Goal: Information Seeking & Learning: Learn about a topic

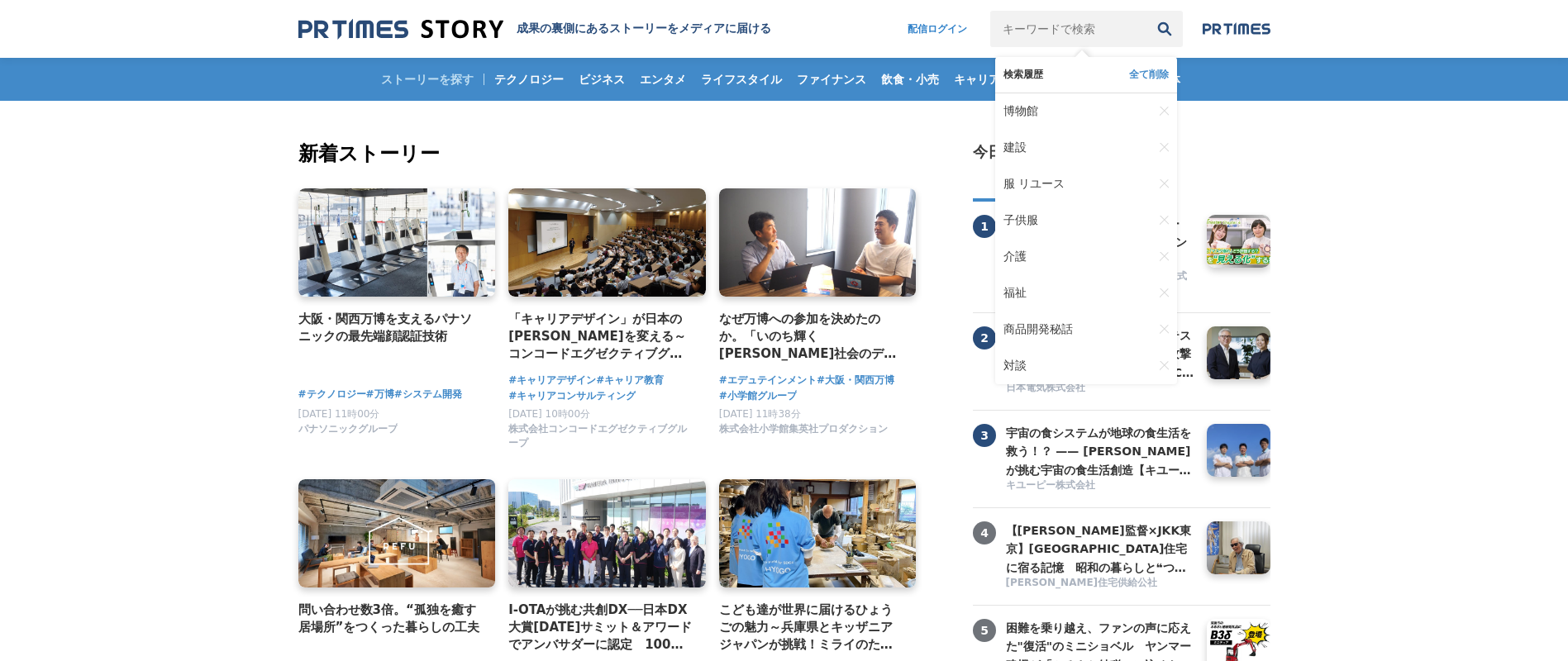
click at [1019, 36] on input "キーワードで検索" at bounding box center [1068, 28] width 156 height 36
type input "芸術家"
click at [1146, 11] on button "検索" at bounding box center [1164, 28] width 36 height 36
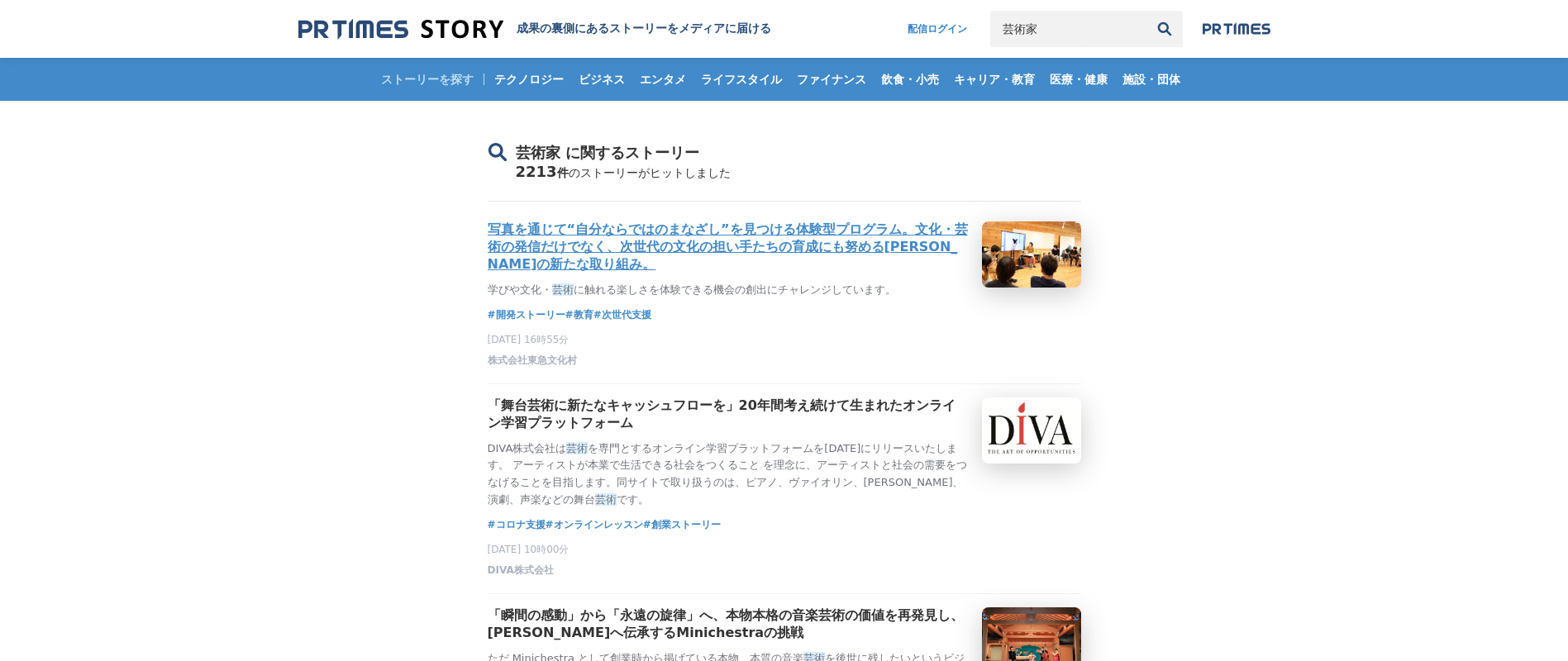
click at [705, 248] on h3 "写真を通じて“自分ならではのまなざし”を見つける体験型プログラム。文化・芸術の発信だけでなく、次世代の文化の担い手たちの育成にも努める[PERSON_NAME…" at bounding box center [728, 247] width 481 height 52
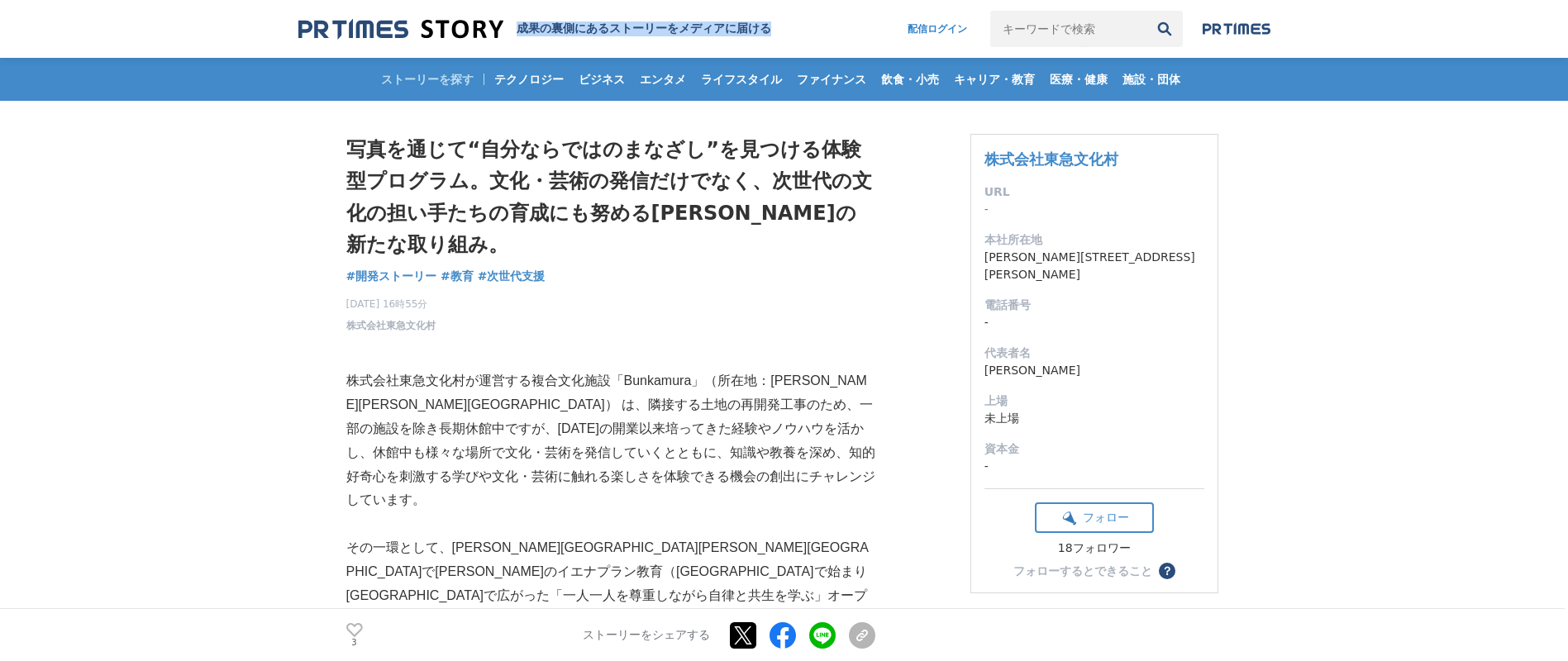
drag, startPoint x: 839, startPoint y: 20, endPoint x: 520, endPoint y: 30, distance: 319.2
click at [517, 32] on div "成果の裏側にあるストーリーをメディアに届ける 配信ログイン 検索履歴 全て削除" at bounding box center [784, 28] width 972 height 18
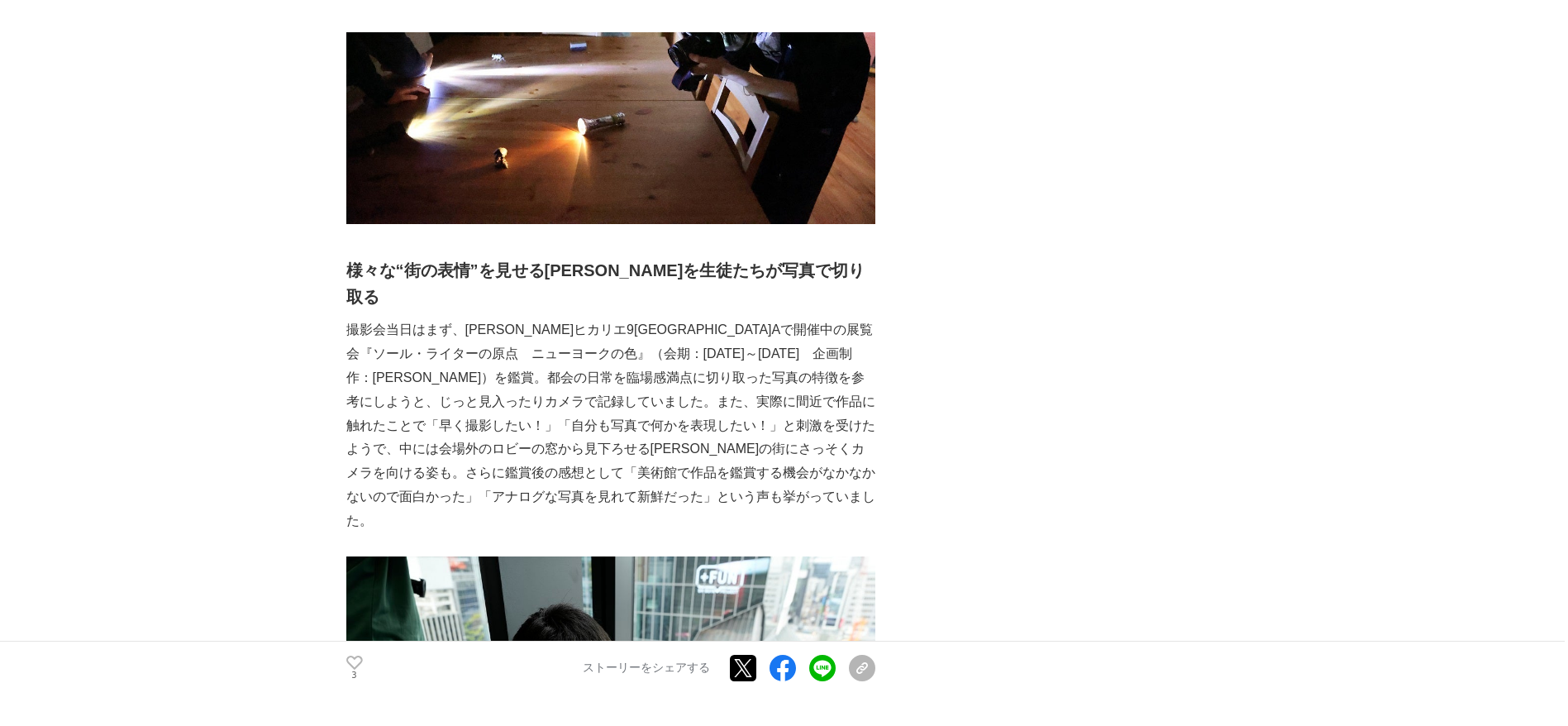
scroll to position [2480, 0]
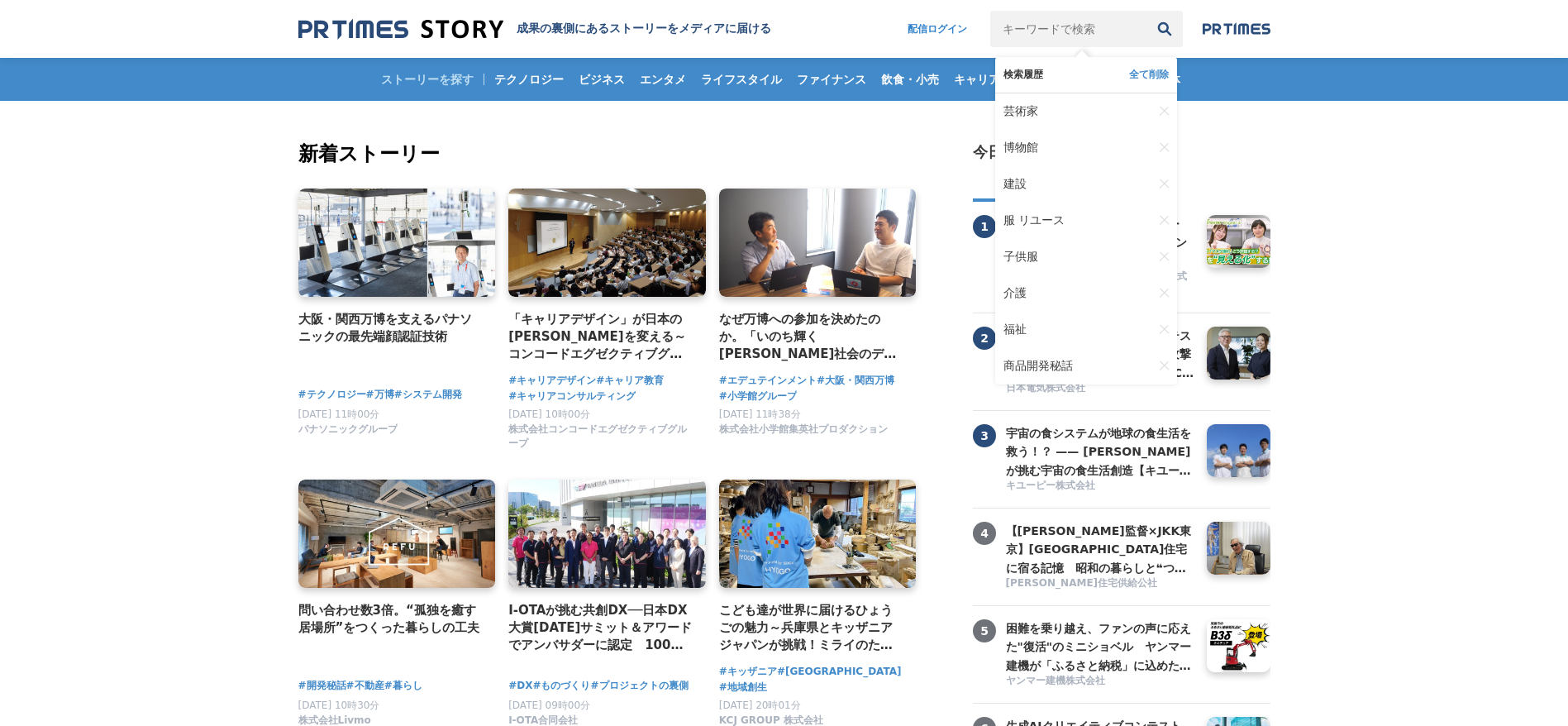
click at [1007, 37] on input "キーワードで検索" at bounding box center [1068, 28] width 156 height 36
click at [1030, 108] on span "芸術家" at bounding box center [1020, 111] width 35 height 15
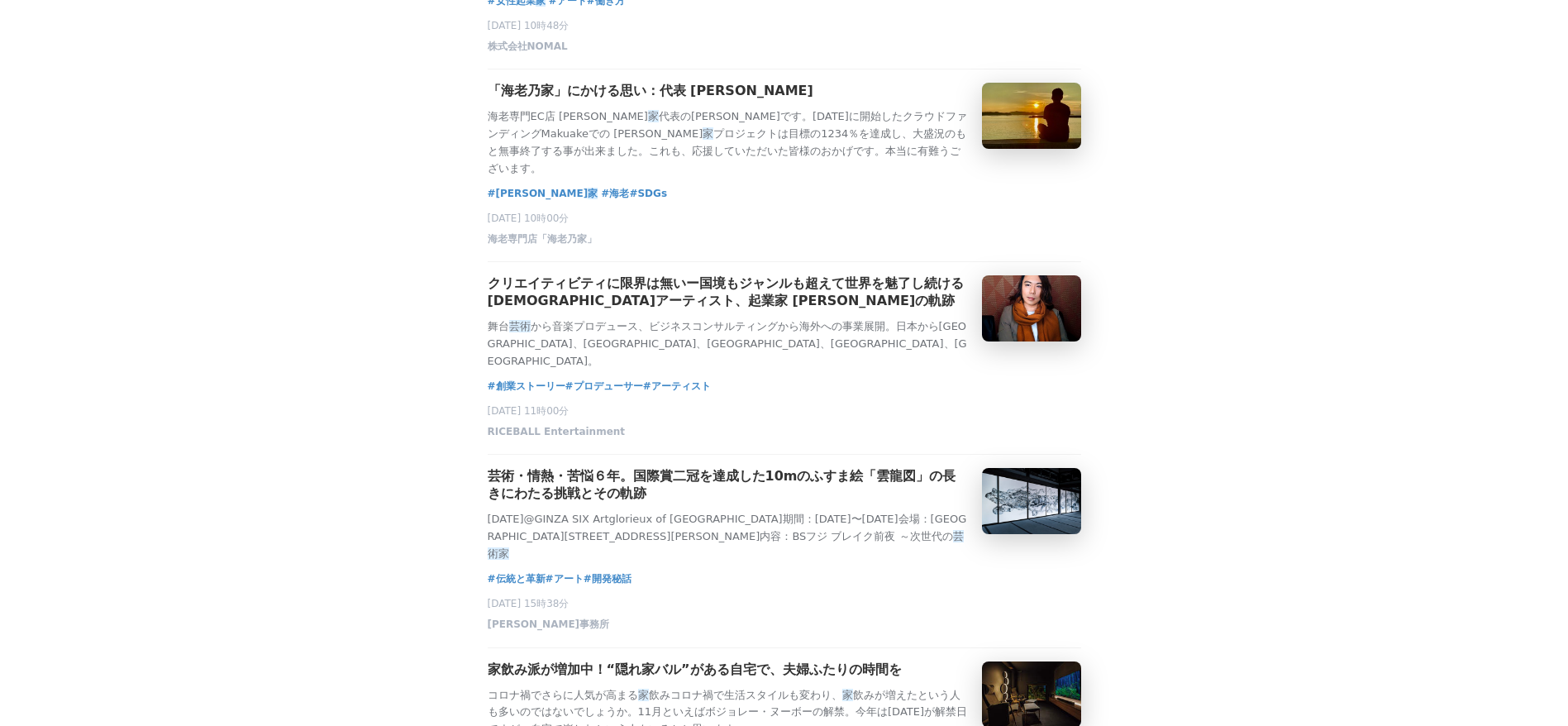
scroll to position [1736, 0]
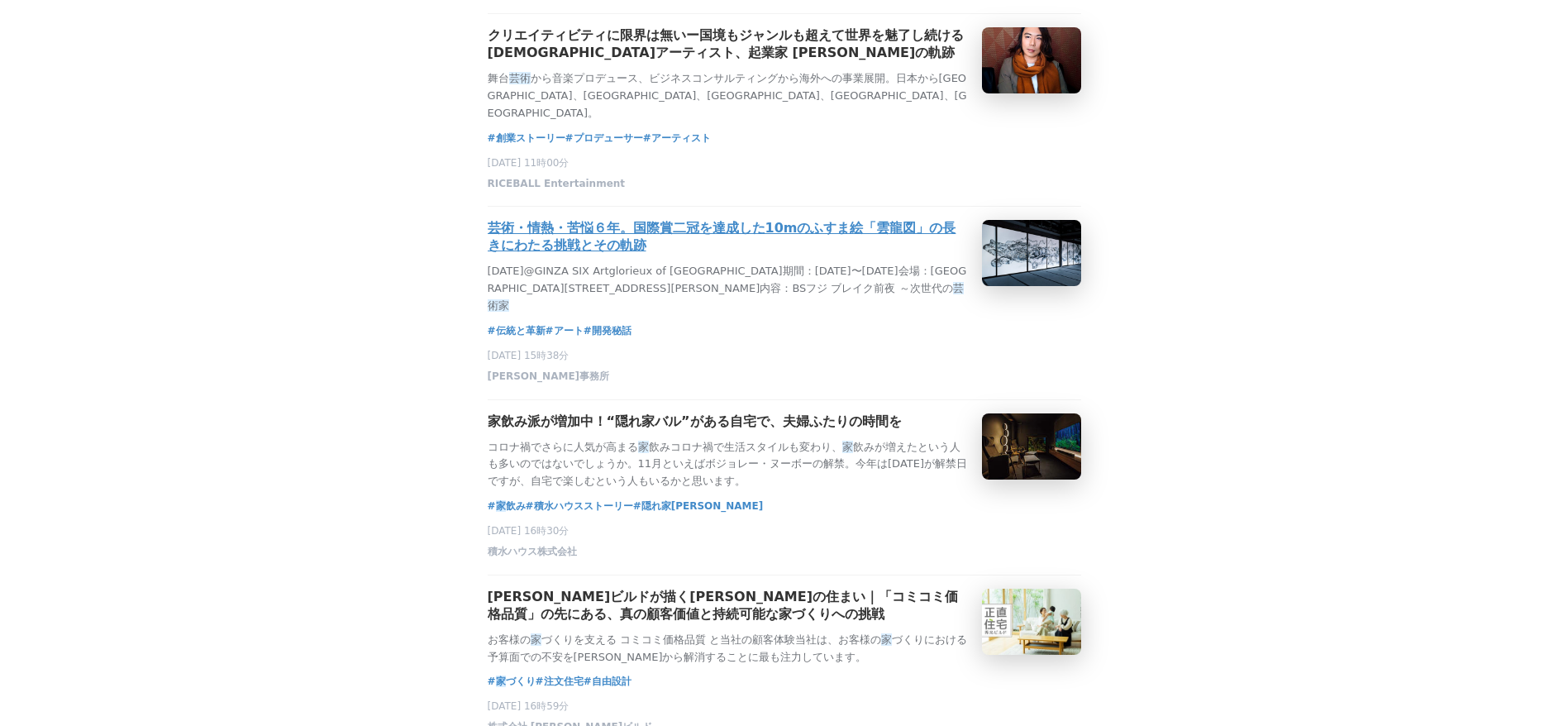
click at [604, 255] on h3 "芸術・情熱・苦悩６年。国際賞二冠を達成した10mのふすま絵「雲龍図」の長きにわたる挑戦とその軌跡" at bounding box center [728, 236] width 481 height 35
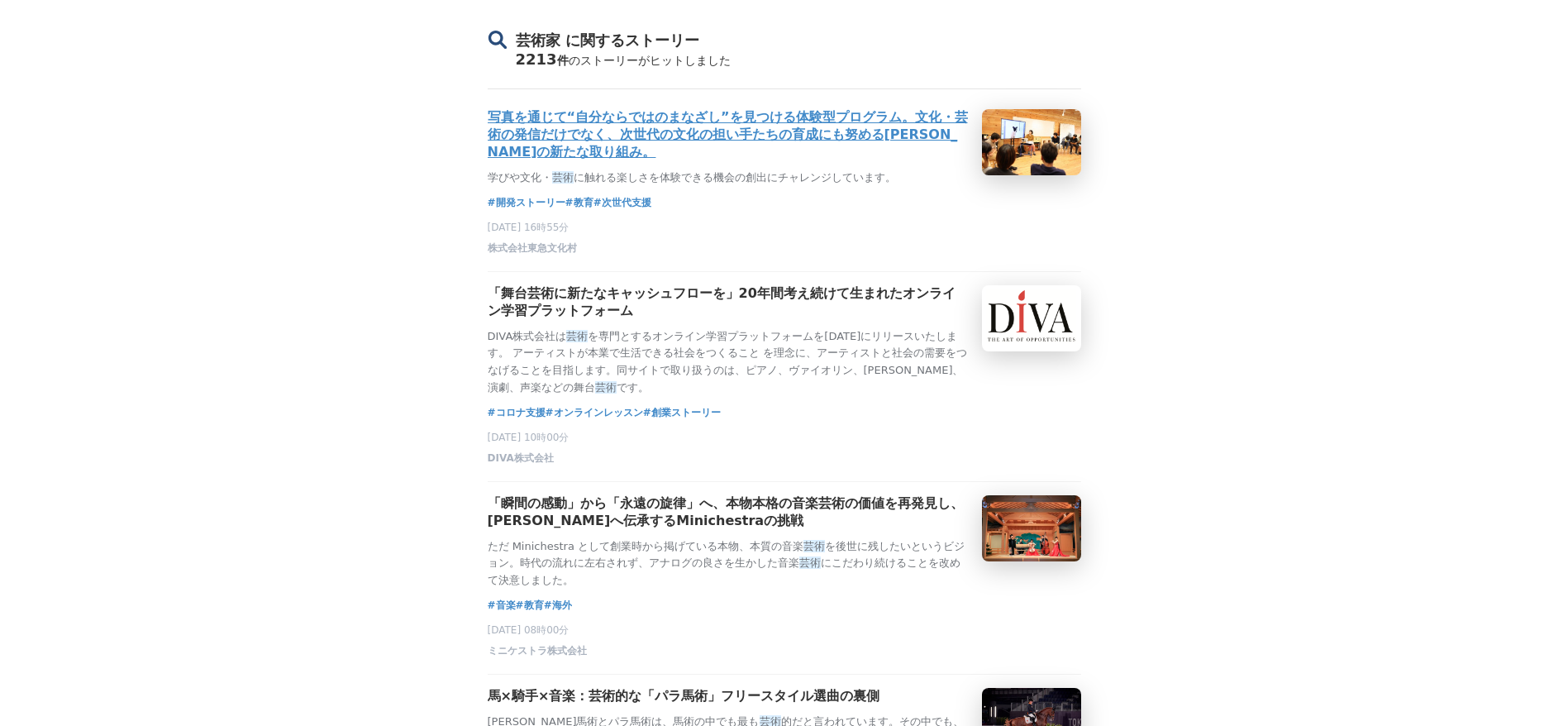
scroll to position [0, 0]
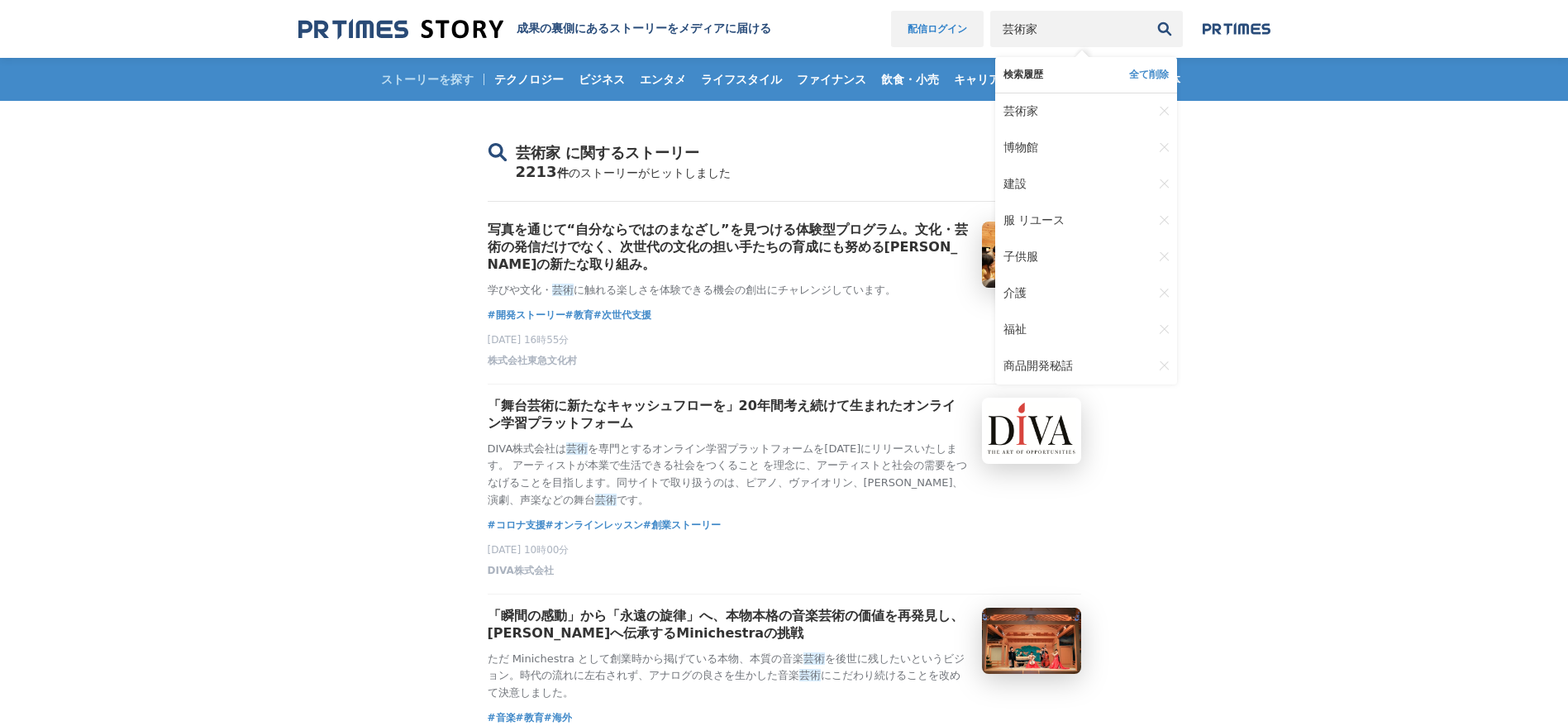
drag, startPoint x: 1038, startPoint y: 18, endPoint x: 903, endPoint y: 39, distance: 136.6
click at [920, 39] on nav "配信ログイン 芸術家 検索履歴 全て削除 芸術家 博物館 建設 服 リユース 子供服" at bounding box center [1080, 28] width 379 height 36
type input "伊"
type input "インキュベーション"
click at [1146, 11] on button "検索" at bounding box center [1164, 28] width 36 height 36
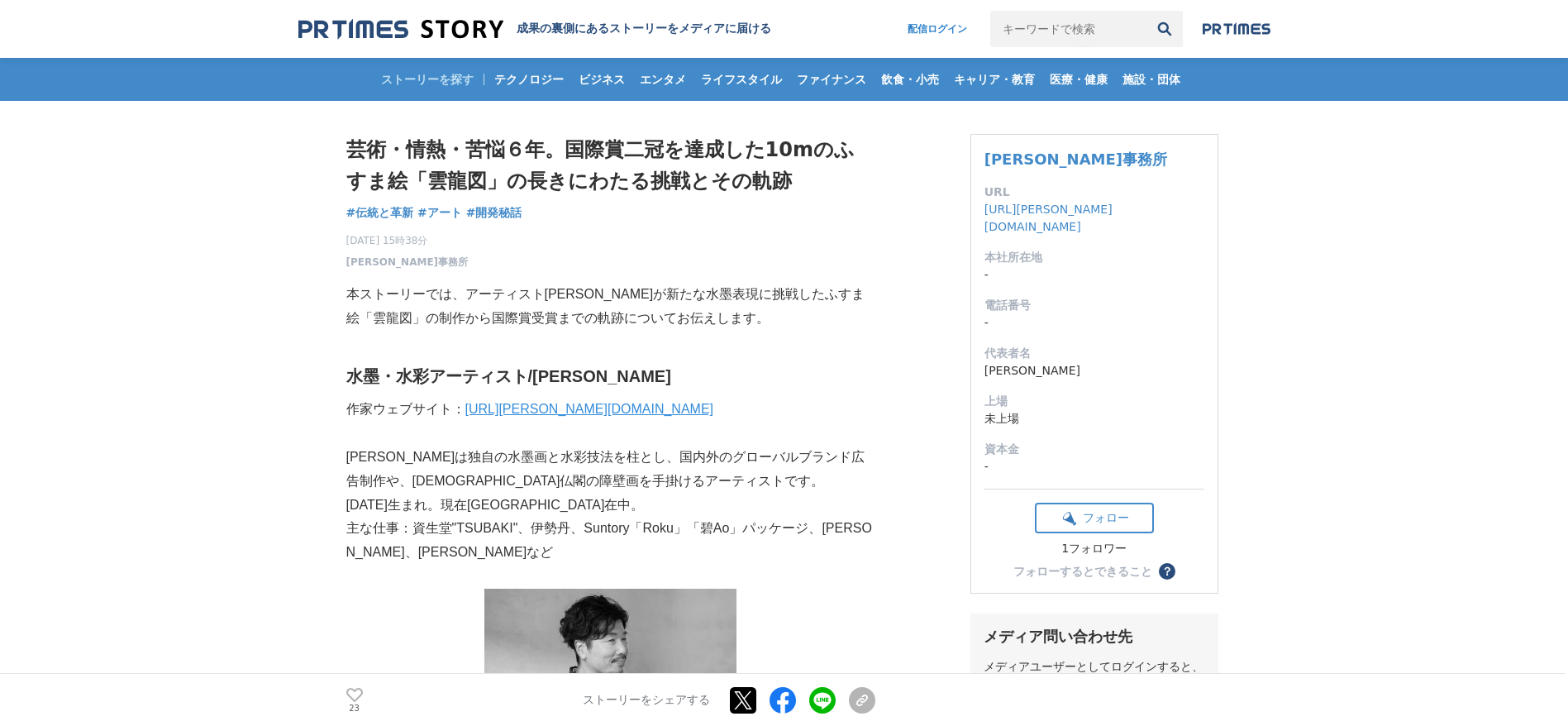
click at [672, 179] on h1 "芸術・情熱・苦悩６年。国際賞二冠を達成した10mのふすま絵「雲龍図」の長きにわたる挑戦とその軌跡" at bounding box center [610, 166] width 529 height 64
click at [672, 176] on h1 "芸術・情熱・苦悩６年。国際賞二冠を達成した10mのふすま絵「雲龍図」の長きにわたる挑戦とその軌跡" at bounding box center [610, 166] width 529 height 64
click at [674, 160] on h1 "芸術・情熱・苦悩６年。国際賞二冠を達成した10mのふすま絵「雲龍図」の長きにわたる挑戦とその軌跡" at bounding box center [610, 166] width 529 height 64
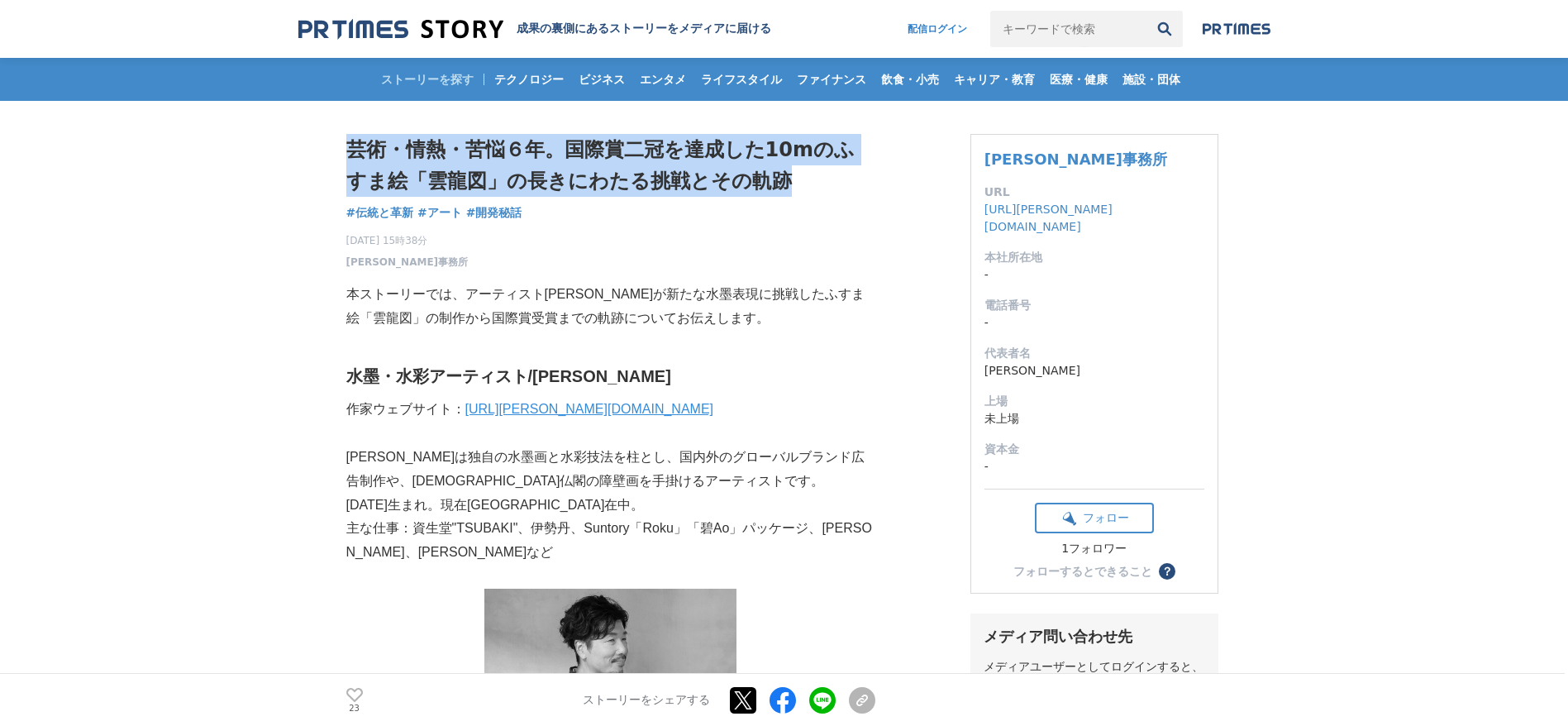
click at [674, 160] on h1 "芸術・情熱・苦悩６年。国際賞二冠を達成した10mのふすま絵「雲龍図」の長きにわたる挑戦とその軌跡" at bounding box center [610, 166] width 529 height 64
copy div "芸術・情熱・苦悩６年。国際賞二冠を達成した10mのふすま絵「雲龍図」の長きにわたる挑戦とその軌跡 伝統と革新"
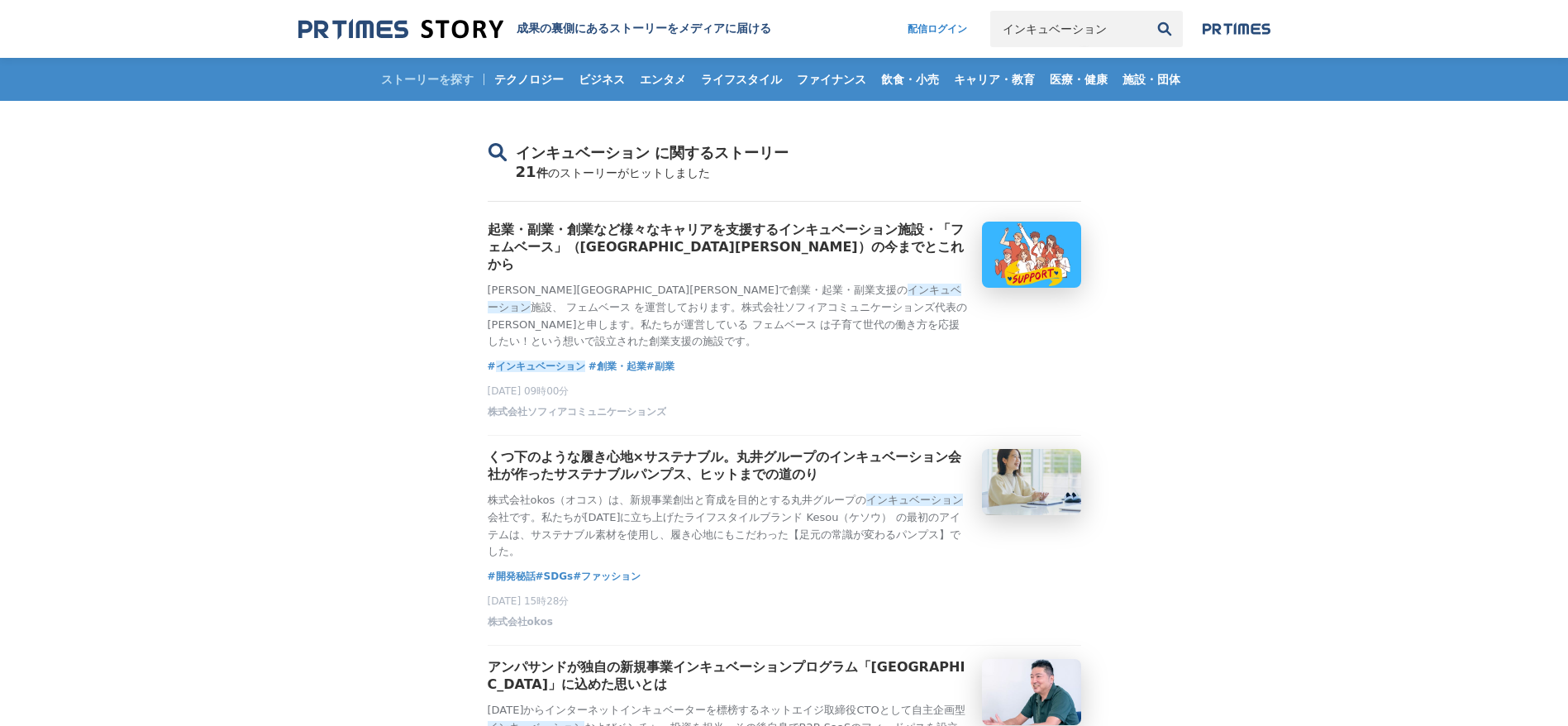
drag, startPoint x: 1110, startPoint y: 31, endPoint x: 1123, endPoint y: 30, distance: 13.0
click at [1110, 30] on input "インキュベーション" at bounding box center [1068, 28] width 156 height 36
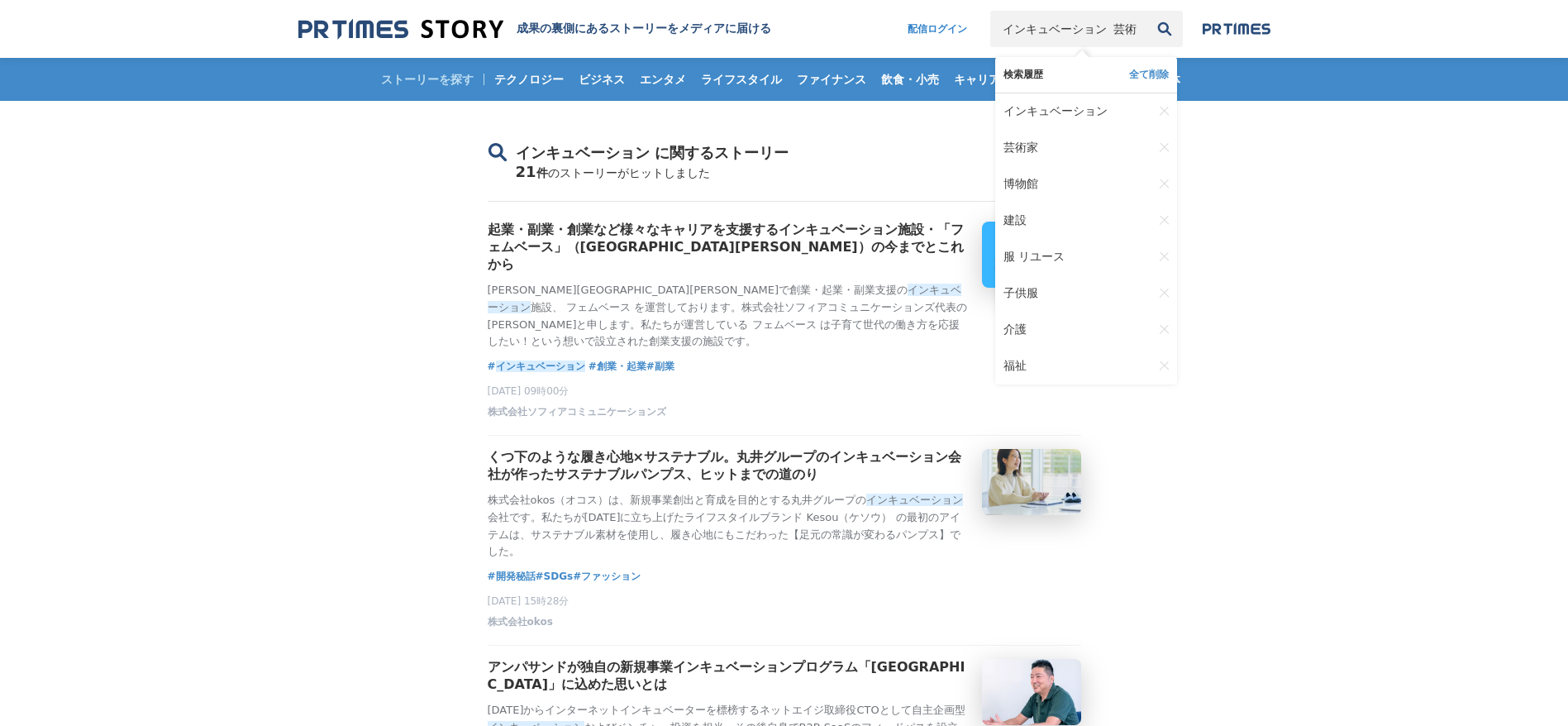
type input "インキュベーション 芸術"
click at [1146, 11] on button "検索" at bounding box center [1164, 28] width 36 height 36
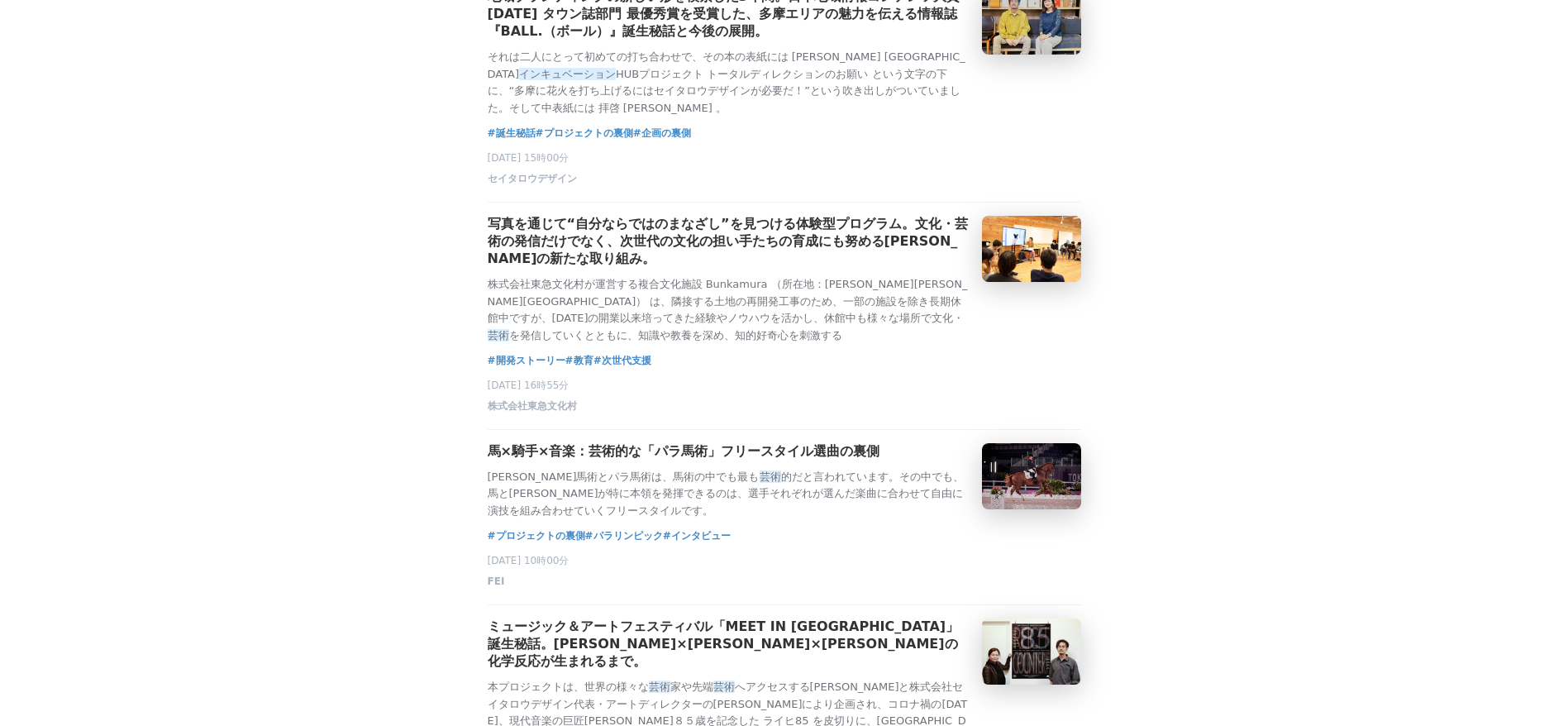
scroll to position [1488, 0]
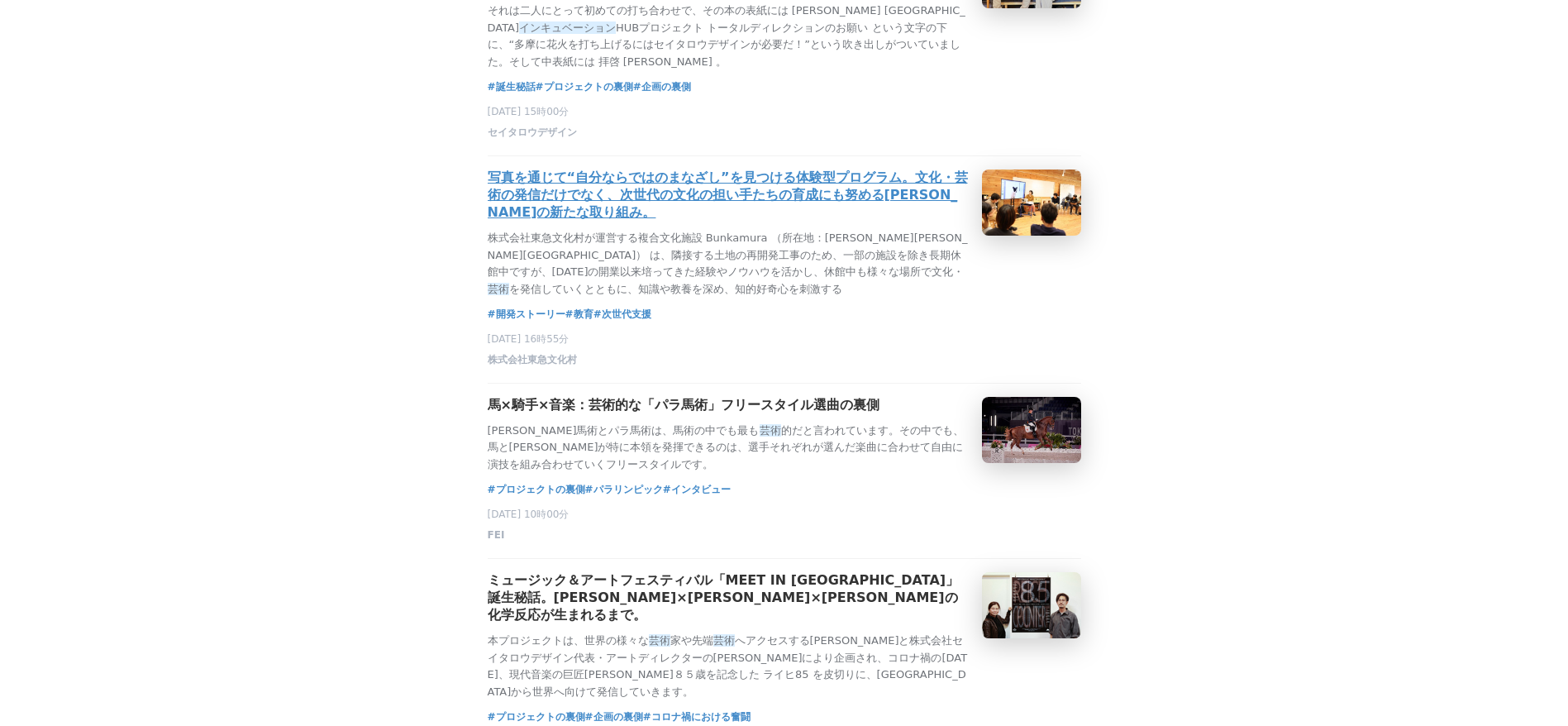
click at [797, 221] on h3 "写真を通じて“自分ならではのまなざし”を見つける体験型プログラム。文化・芸術の発信だけでなく、次世代の文化の担い手たちの育成にも努める[PERSON_NAME…" at bounding box center [728, 195] width 481 height 52
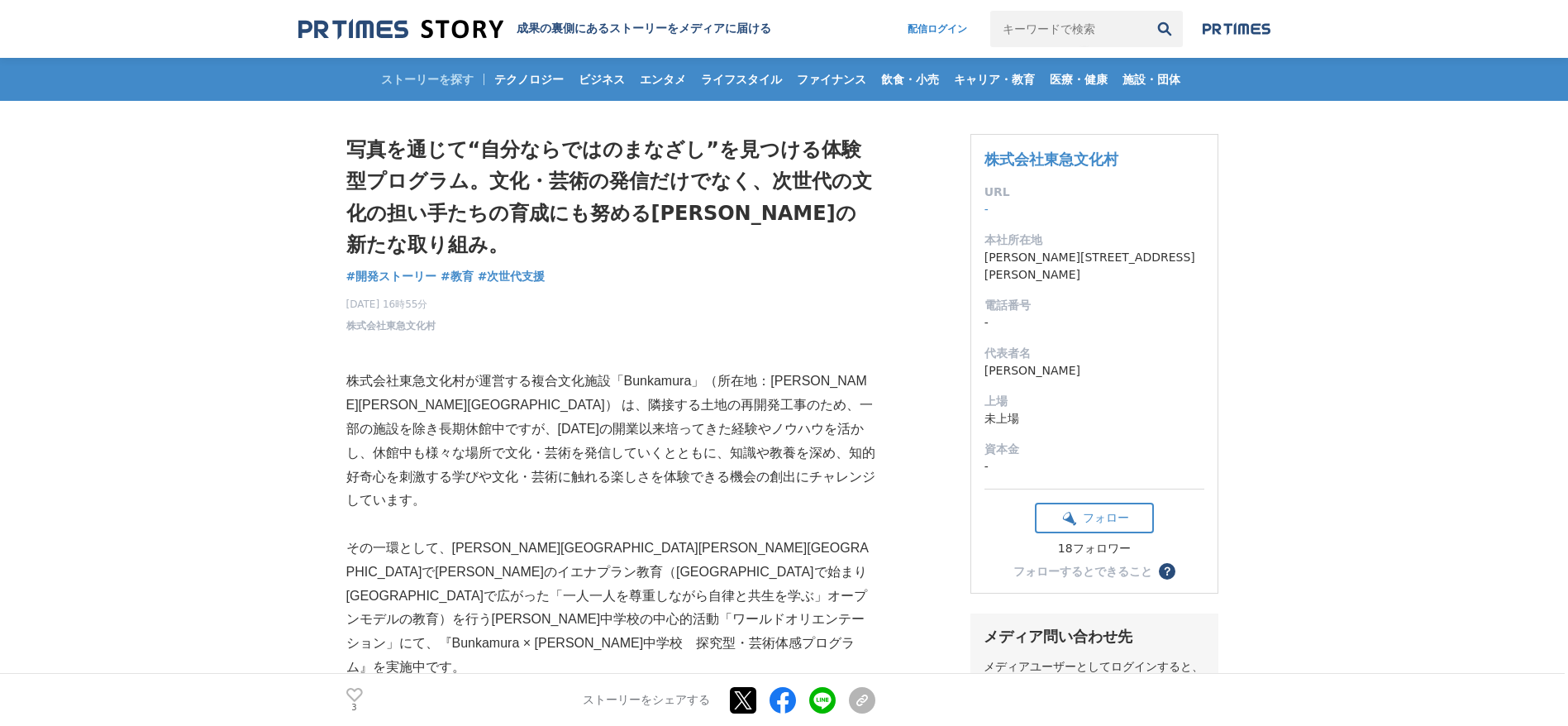
click at [655, 175] on h1 "写真を通じて“自分ならではのまなざし”を見つける体験型プログラム。文化・芸術の発信だけでなく、次世代の文化の担い手たちの育成にも努める[PERSON_NAME…" at bounding box center [610, 197] width 529 height 127
click at [654, 175] on h1 "写真を通じて“自分ならではのまなざし”を見つける体験型プログラム。文化・芸術の発信だけでなく、次世代の文化の担い手たちの育成にも努める[PERSON_NAME…" at bounding box center [610, 197] width 529 height 127
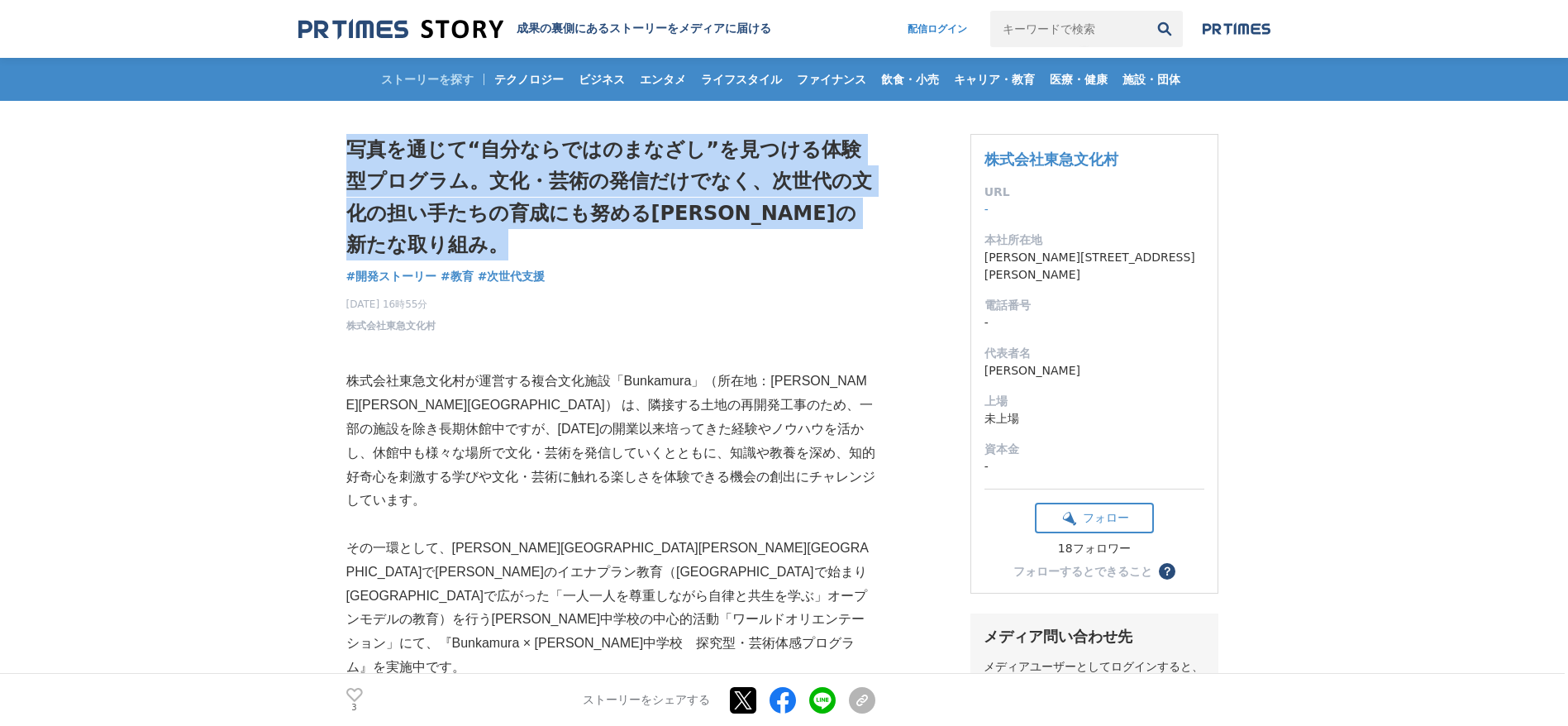
drag, startPoint x: 653, startPoint y: 175, endPoint x: 641, endPoint y: 171, distance: 12.6
click at [645, 173] on h1 "写真を通じて“自分ならではのまなざし”を見つける体験型プログラム。文化・芸術の発信だけでなく、次世代の文化の担い手たちの育成にも努める[PERSON_NAME…" at bounding box center [610, 197] width 529 height 127
copy div "写真を通じて“自分ならではのまなざし”を見つける体験型プログラム。文化・芸術の発信だけでなく、次世代の文化の担い手たちの育成にも努める[PERSON_NAME…"
